Goal: Information Seeking & Learning: Get advice/opinions

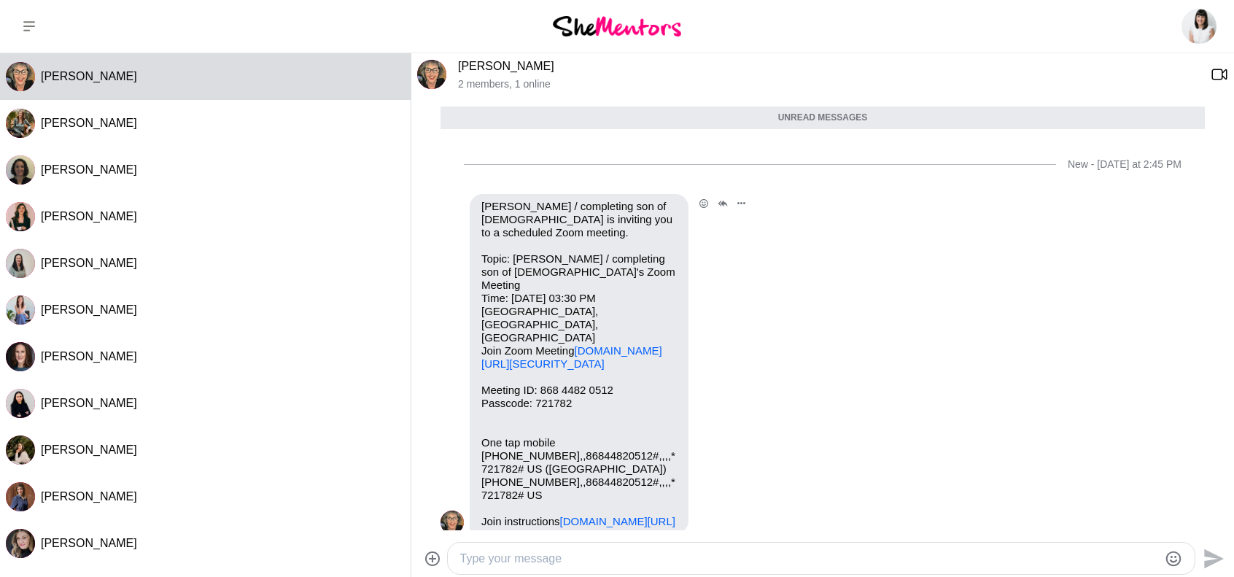
scroll to position [664, 0]
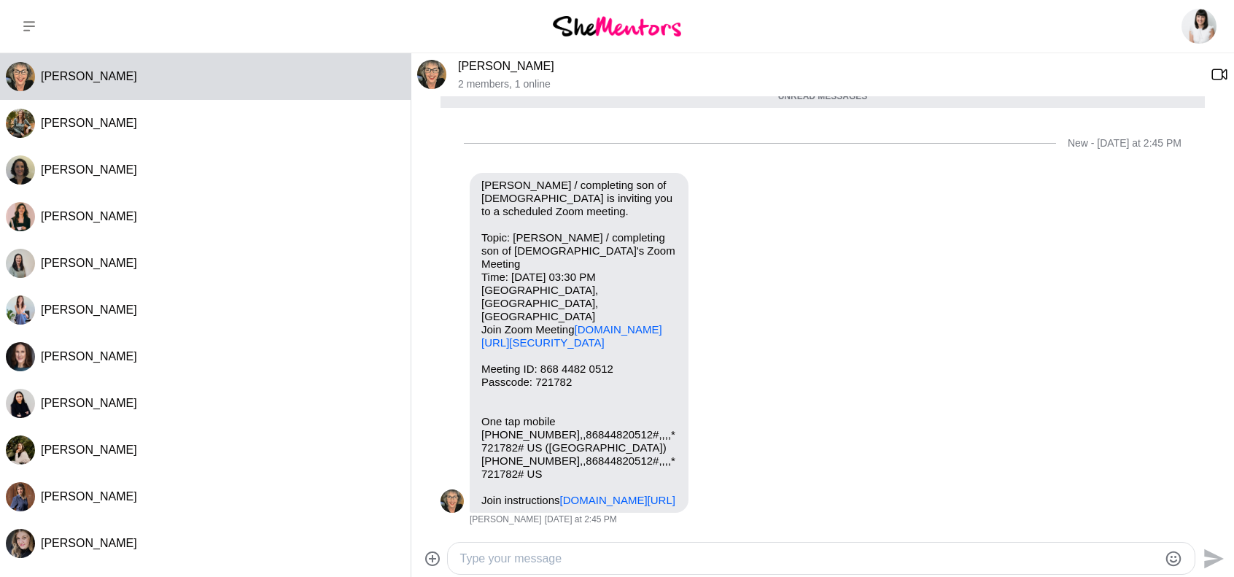
click at [584, 550] on textarea "Type your message" at bounding box center [809, 559] width 698 height 18
type textarea "Thanks [PERSON_NAME], speak to you [DATE]. Cheers Hayley"
click at [1220, 558] on icon "Send" at bounding box center [1215, 559] width 20 height 20
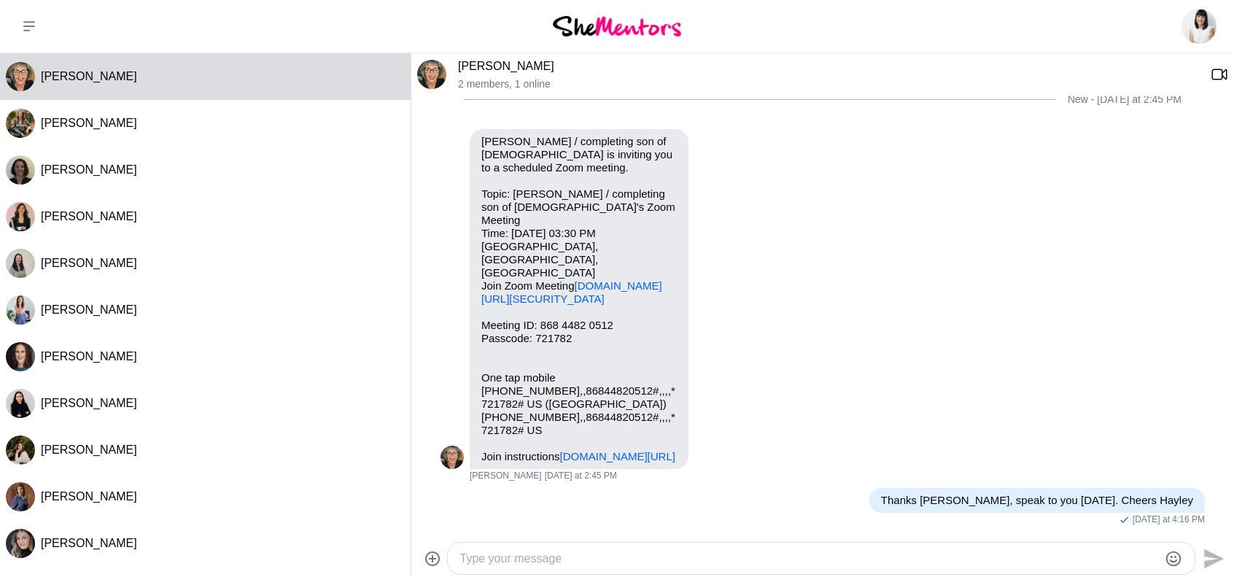
click at [640, 26] on img at bounding box center [617, 26] width 128 height 20
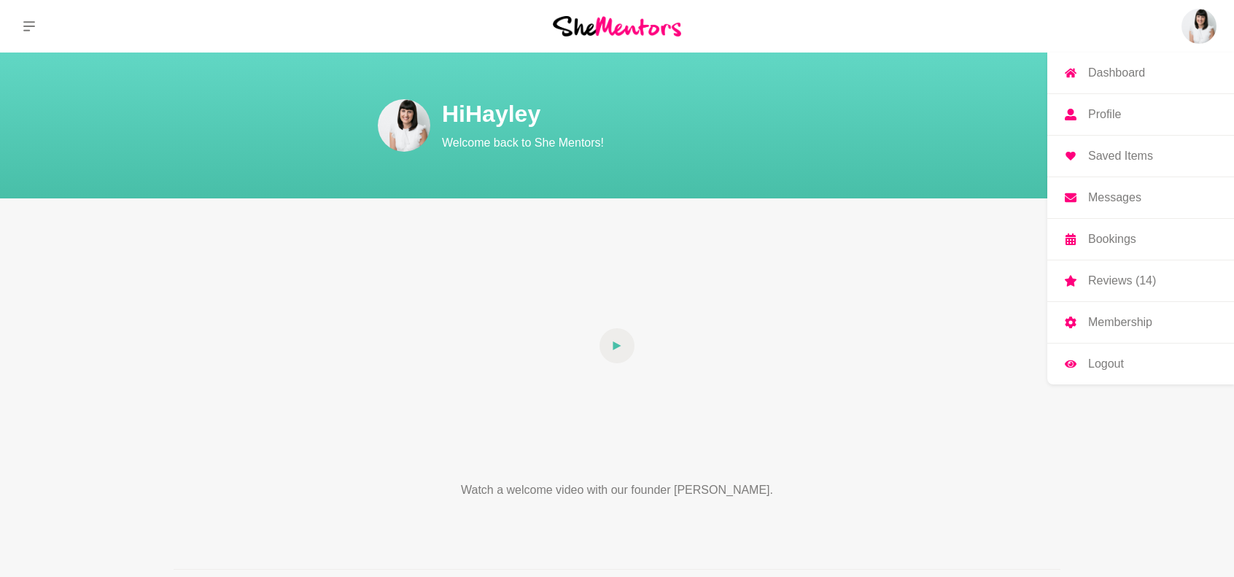
click at [1188, 20] on img at bounding box center [1199, 26] width 35 height 35
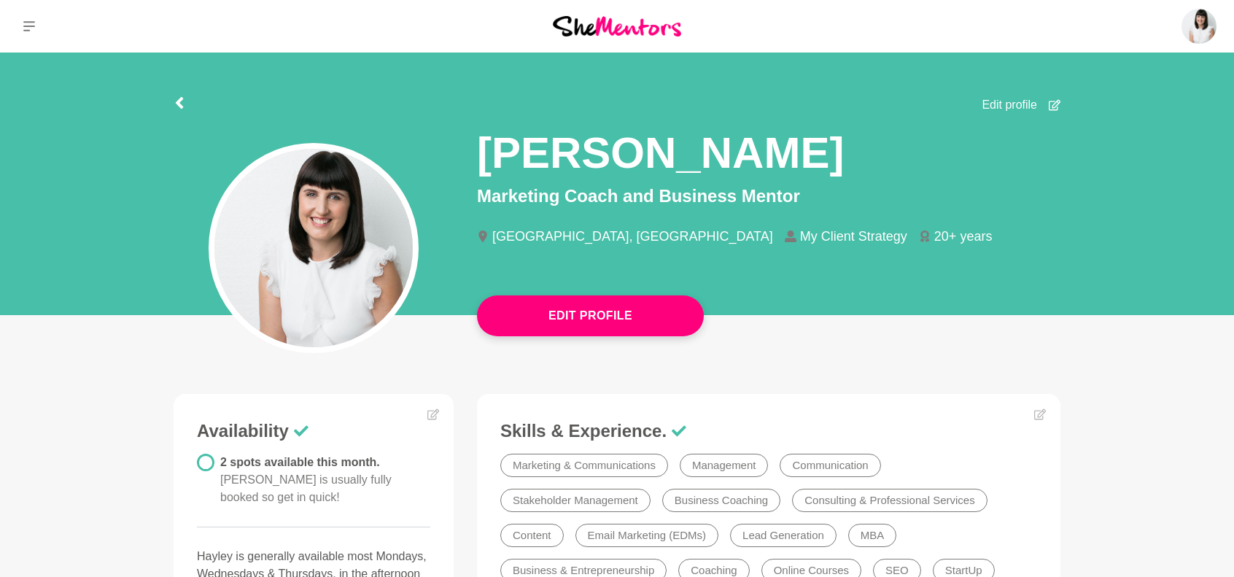
click at [32, 20] on icon at bounding box center [29, 26] width 12 height 12
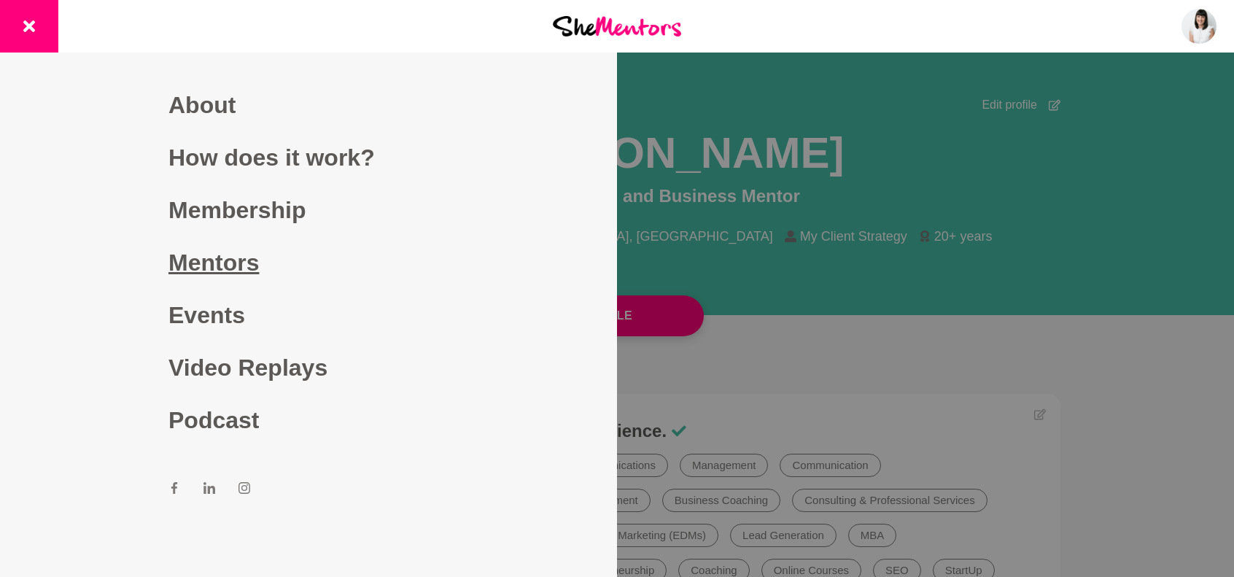
click at [232, 263] on link "Mentors" at bounding box center [309, 262] width 280 height 53
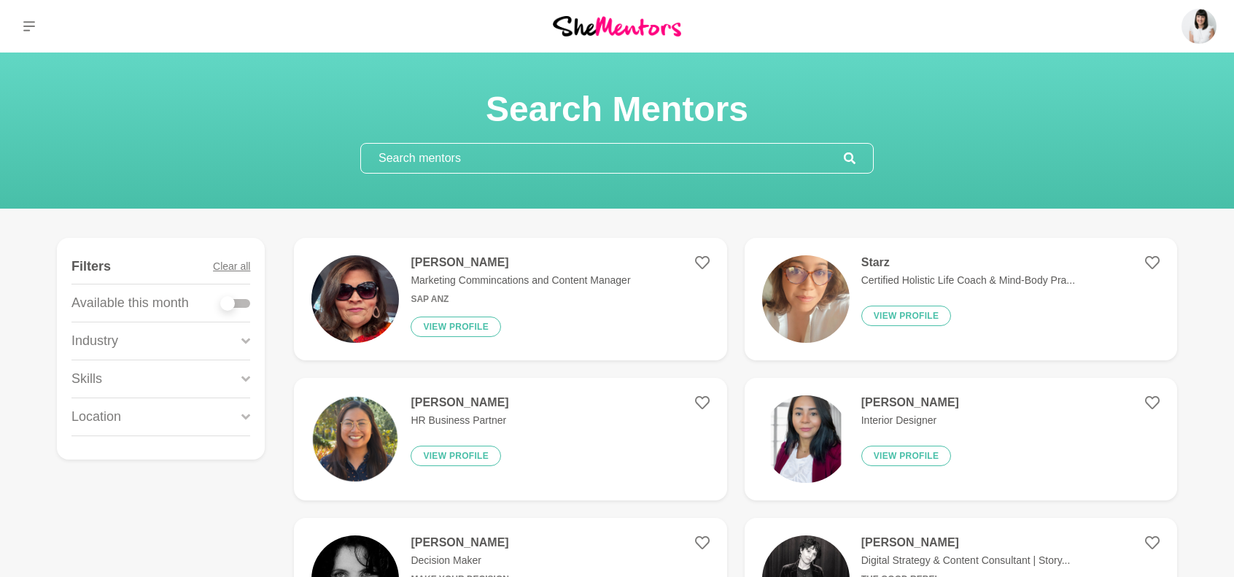
click at [568, 161] on input "text" at bounding box center [602, 158] width 483 height 29
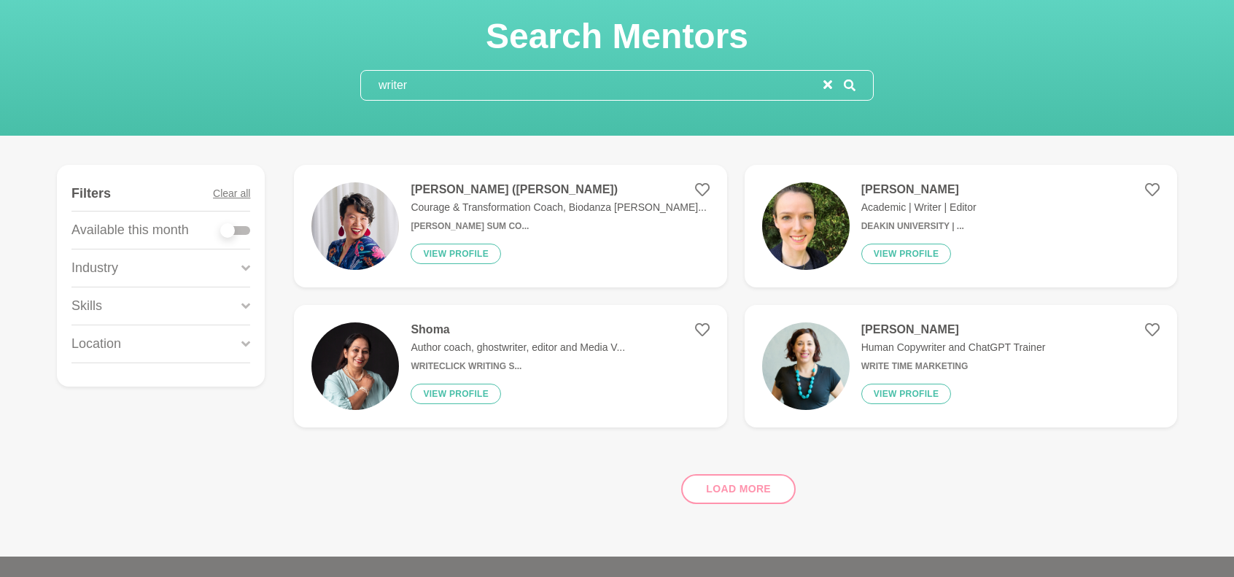
scroll to position [146, 0]
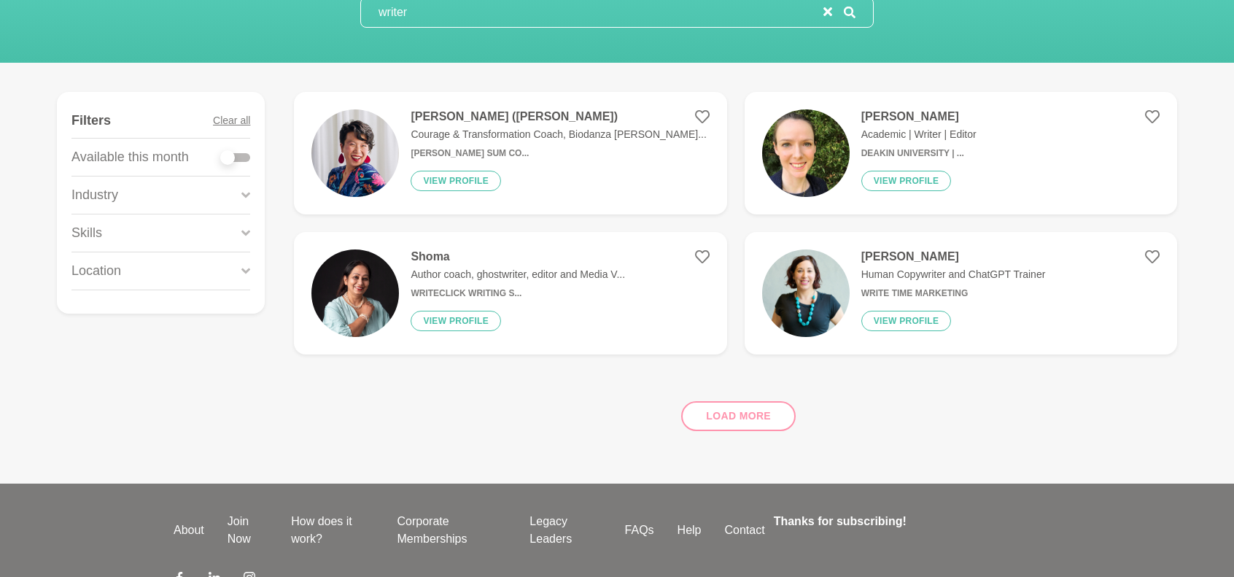
click at [747, 421] on div "Load more" at bounding box center [735, 410] width 883 height 88
click at [738, 371] on div "Load more" at bounding box center [735, 410] width 883 height 88
click at [744, 412] on div "Load more" at bounding box center [735, 410] width 883 height 88
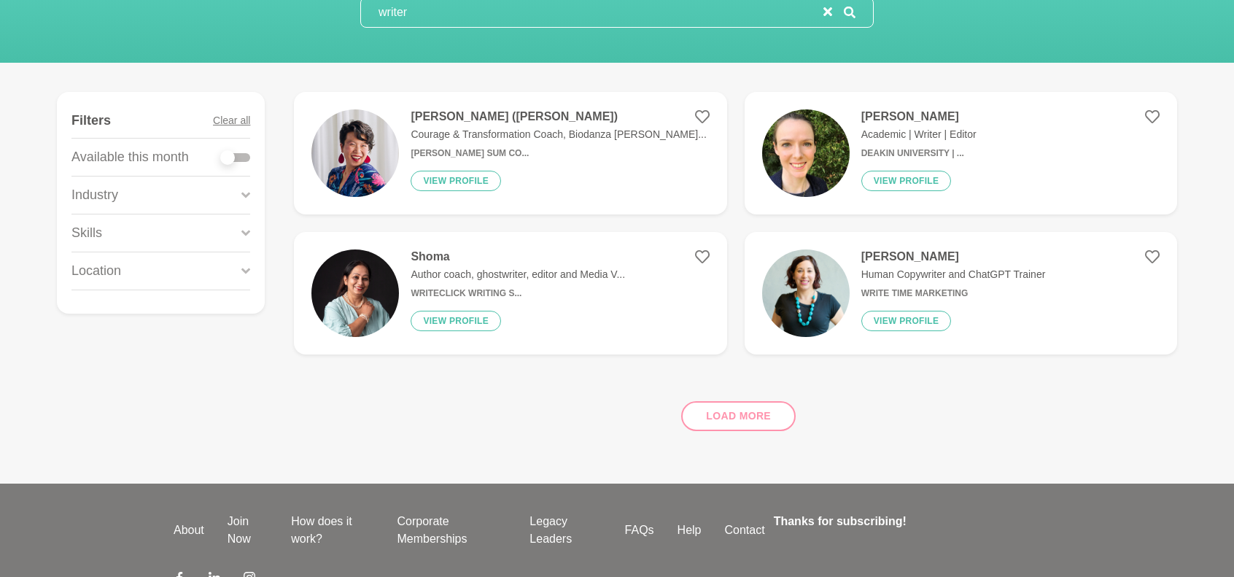
click at [744, 412] on div "Load more" at bounding box center [735, 410] width 883 height 88
click at [715, 368] on div "Load more" at bounding box center [735, 410] width 883 height 88
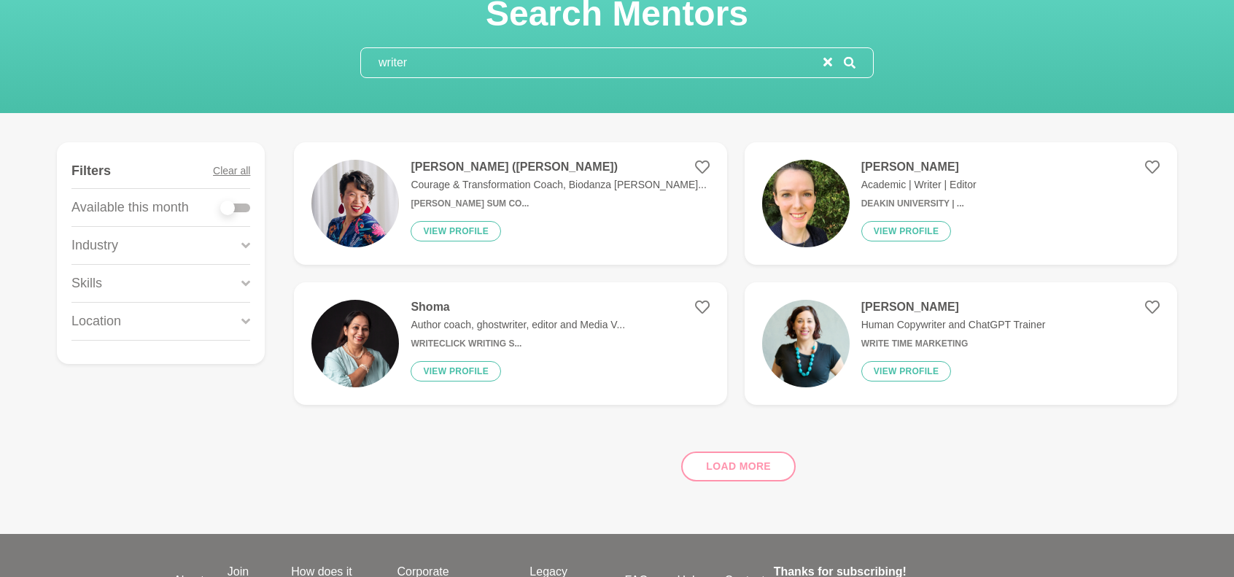
scroll to position [73, 0]
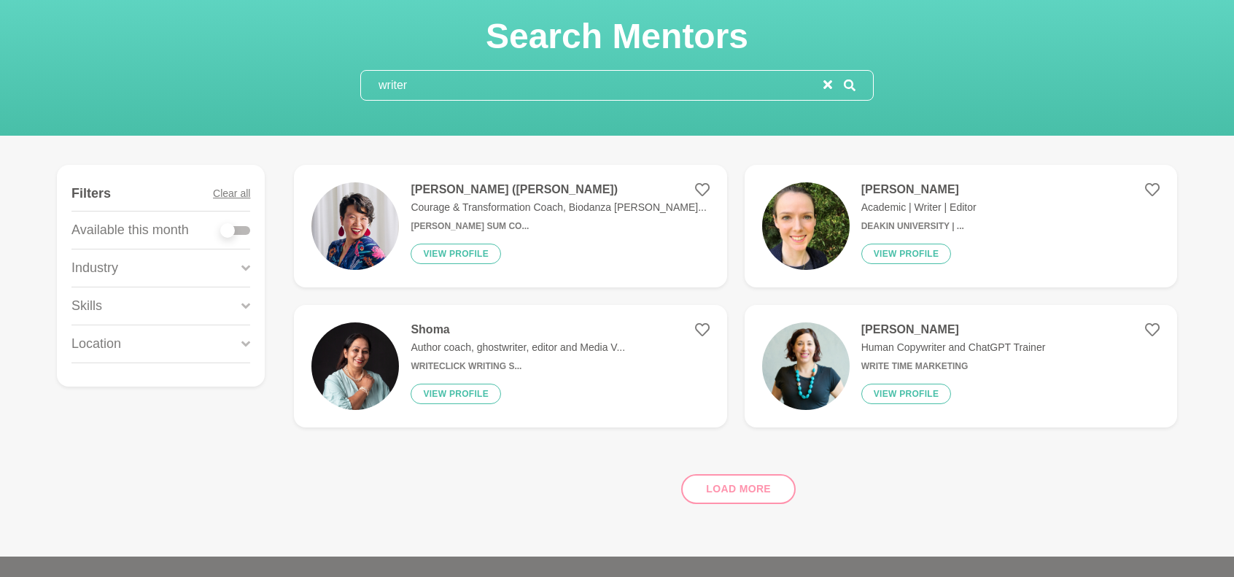
drag, startPoint x: 451, startPoint y: 74, endPoint x: 365, endPoint y: 82, distance: 86.5
click at [365, 82] on input "writer" at bounding box center [592, 85] width 463 height 29
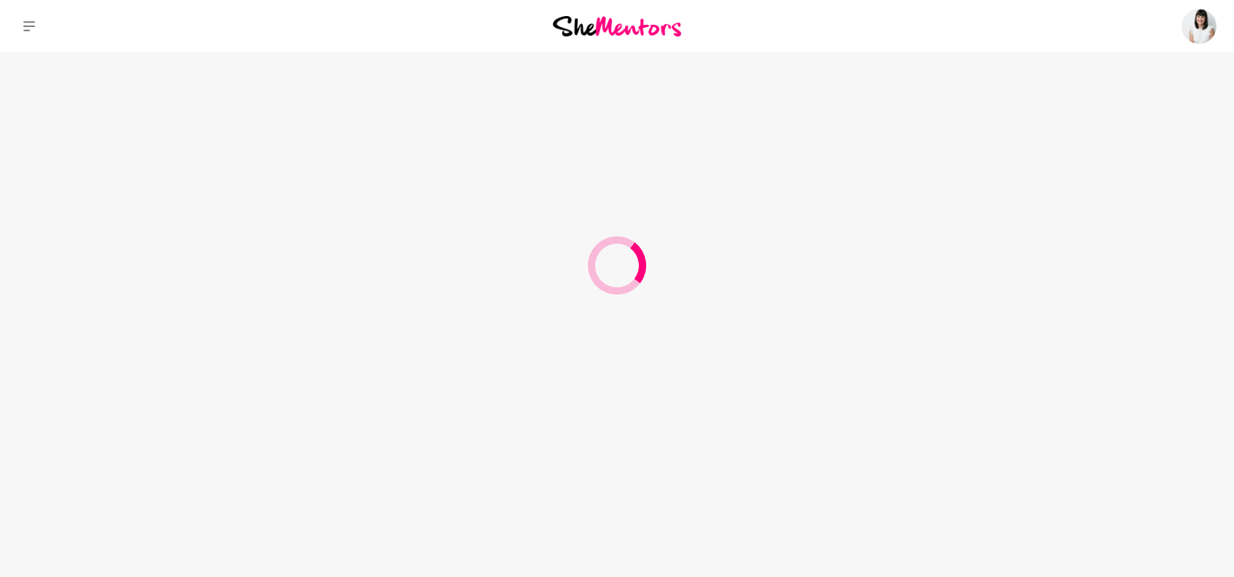
scroll to position [0, 0]
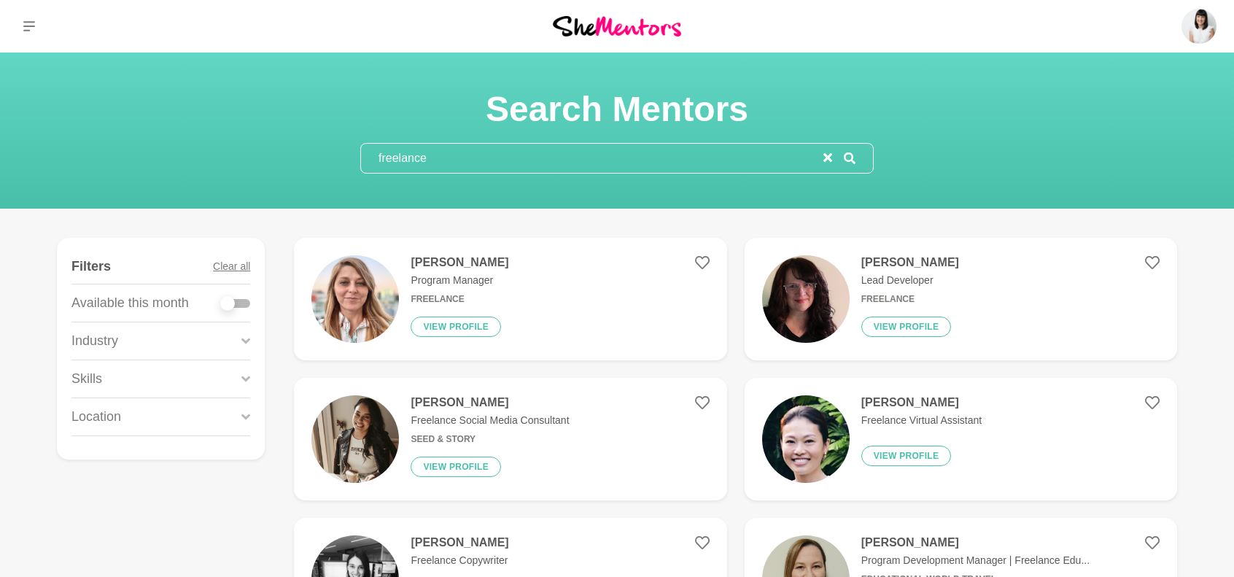
type input "freelance"
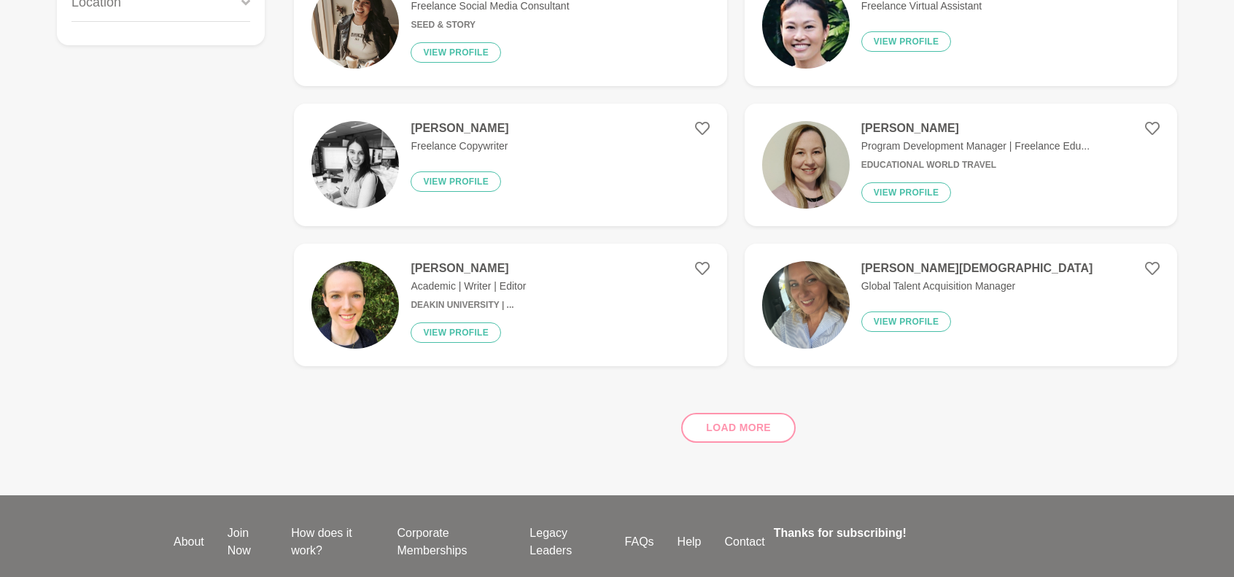
scroll to position [438, 0]
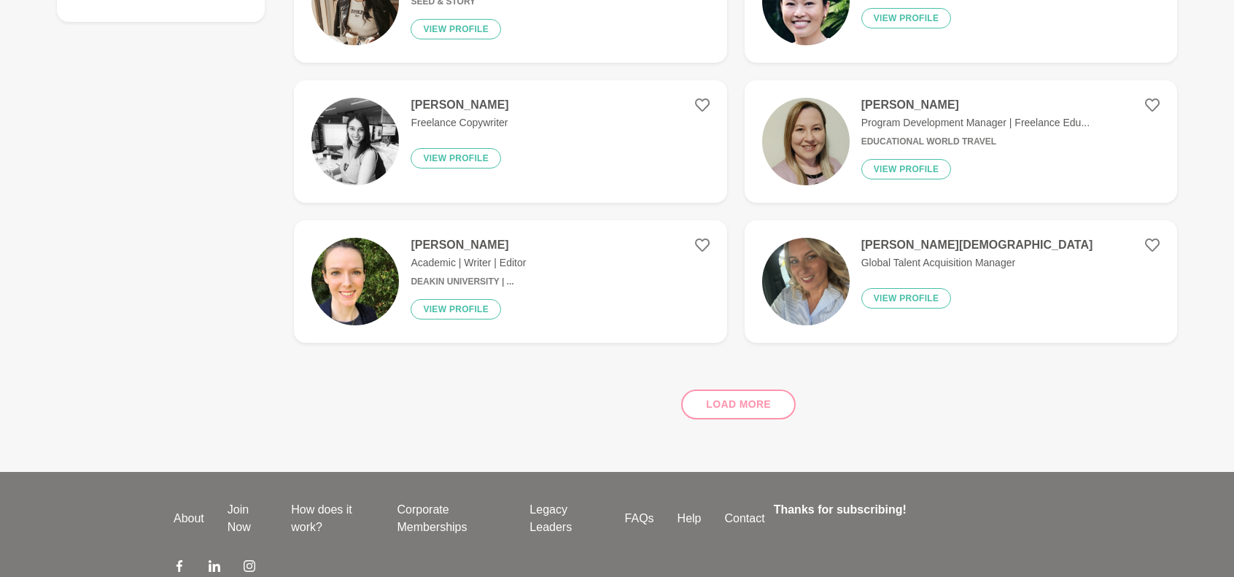
click at [765, 403] on div "Load more" at bounding box center [735, 399] width 883 height 88
click at [921, 109] on h4 "[PERSON_NAME]" at bounding box center [976, 105] width 228 height 15
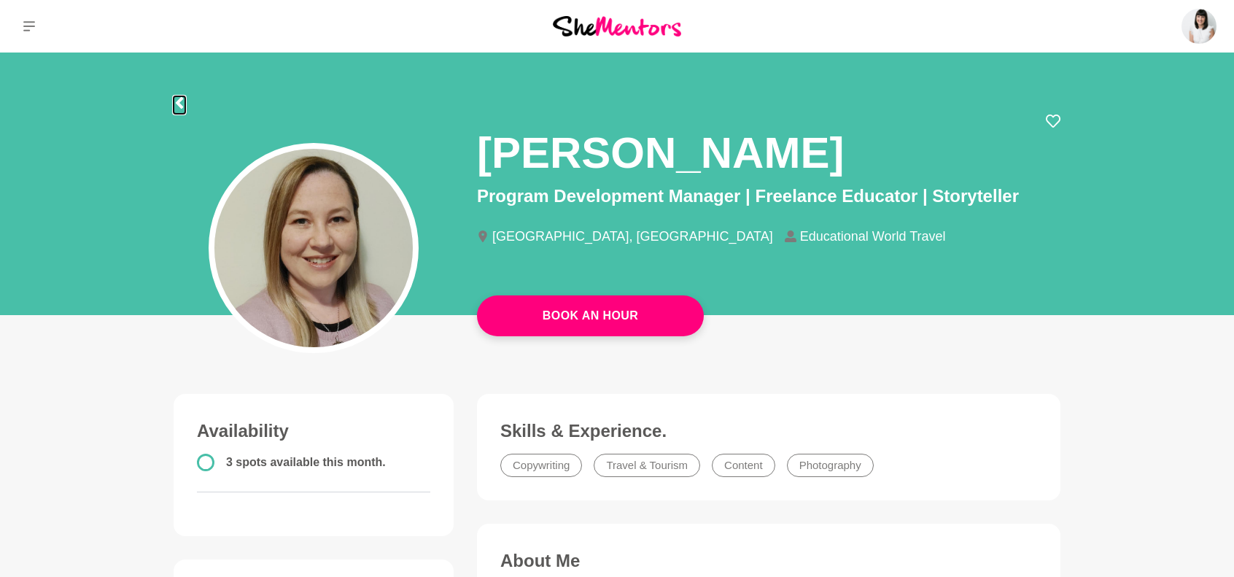
click at [184, 102] on icon at bounding box center [180, 103] width 12 height 12
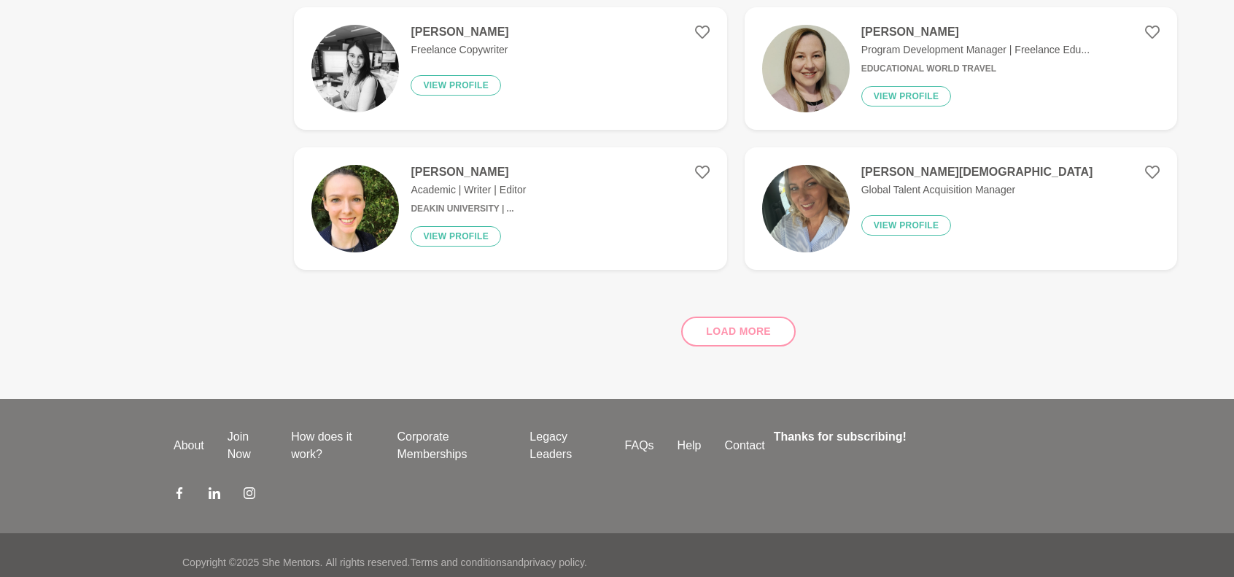
scroll to position [365, 0]
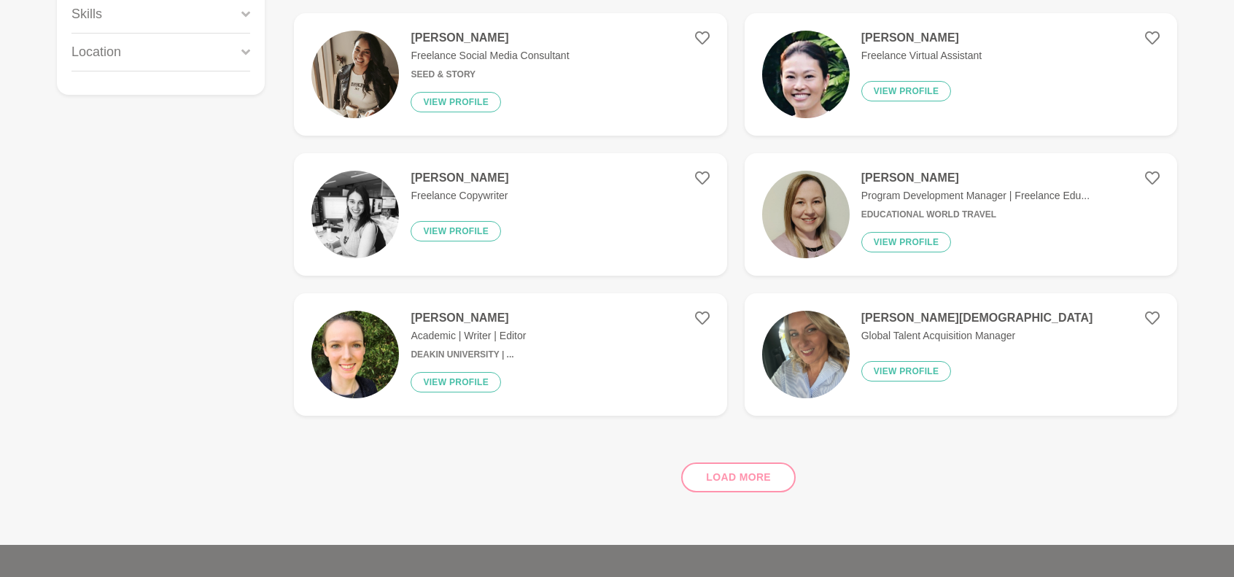
click at [474, 192] on p "Freelance Copywriter" at bounding box center [460, 195] width 98 height 15
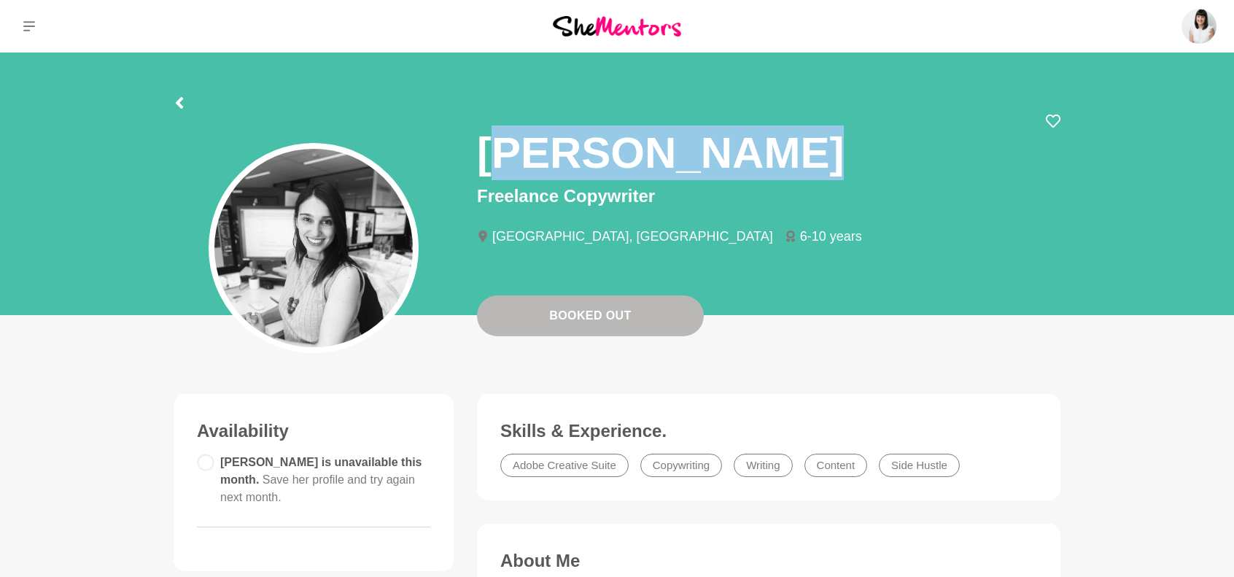
drag, startPoint x: 490, startPoint y: 155, endPoint x: 783, endPoint y: 156, distance: 293.3
click at [783, 156] on h1 "[PERSON_NAME]" at bounding box center [660, 152] width 367 height 55
drag, startPoint x: 805, startPoint y: 155, endPoint x: 480, endPoint y: 174, distance: 325.9
click at [480, 174] on div "[PERSON_NAME]" at bounding box center [769, 148] width 584 height 69
